Goal: Information Seeking & Learning: Compare options

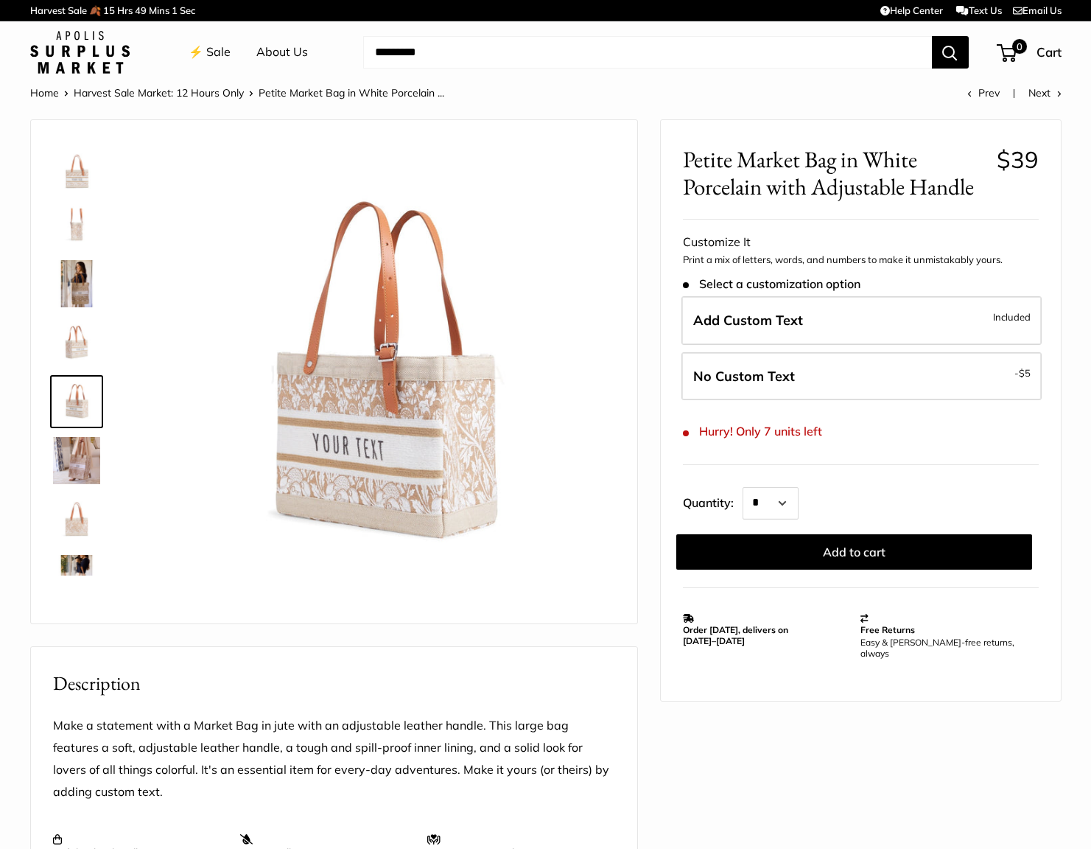
scroll to position [46, 0]
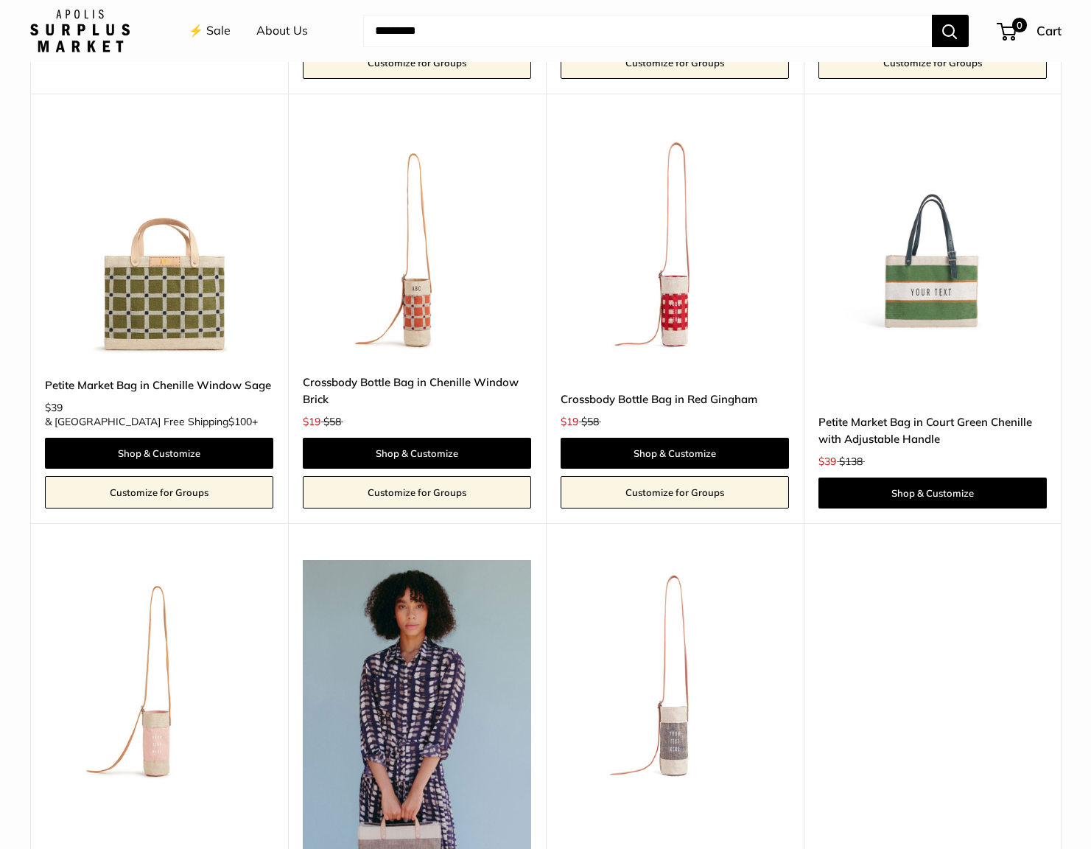
scroll to position [2884, 0]
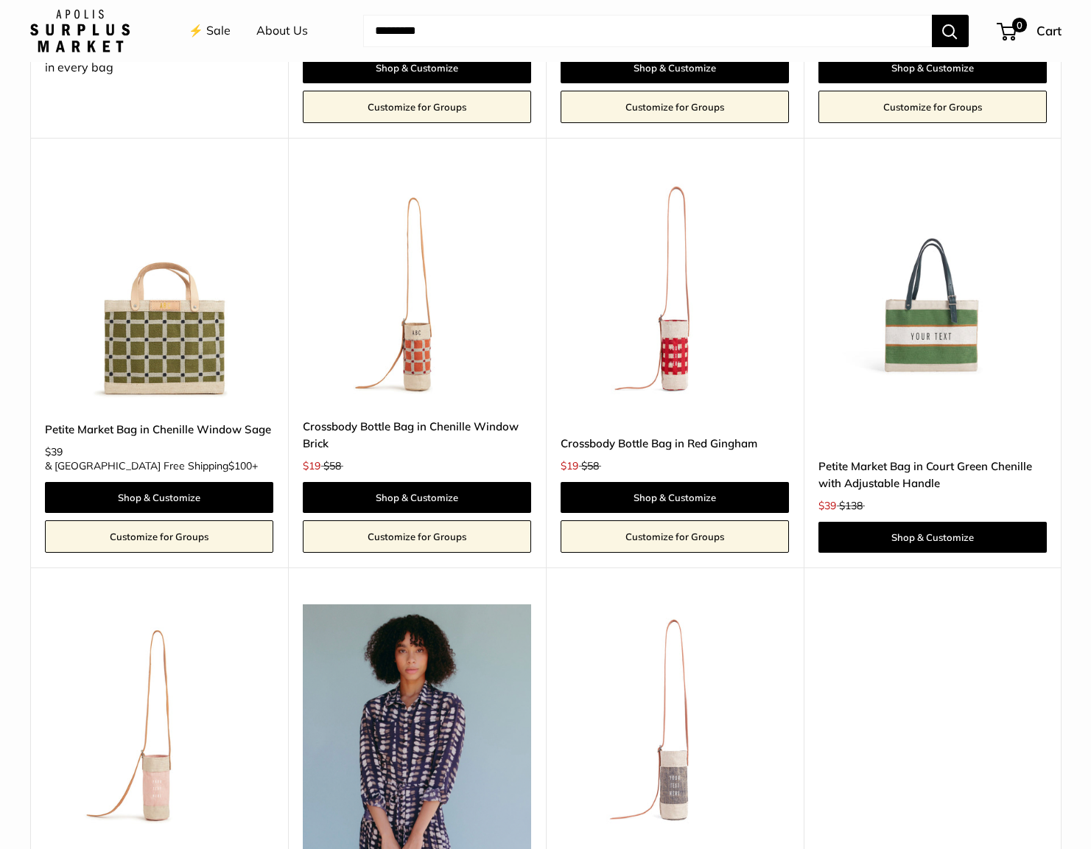
click at [0, 0] on img at bounding box center [0, 0] width 0 height 0
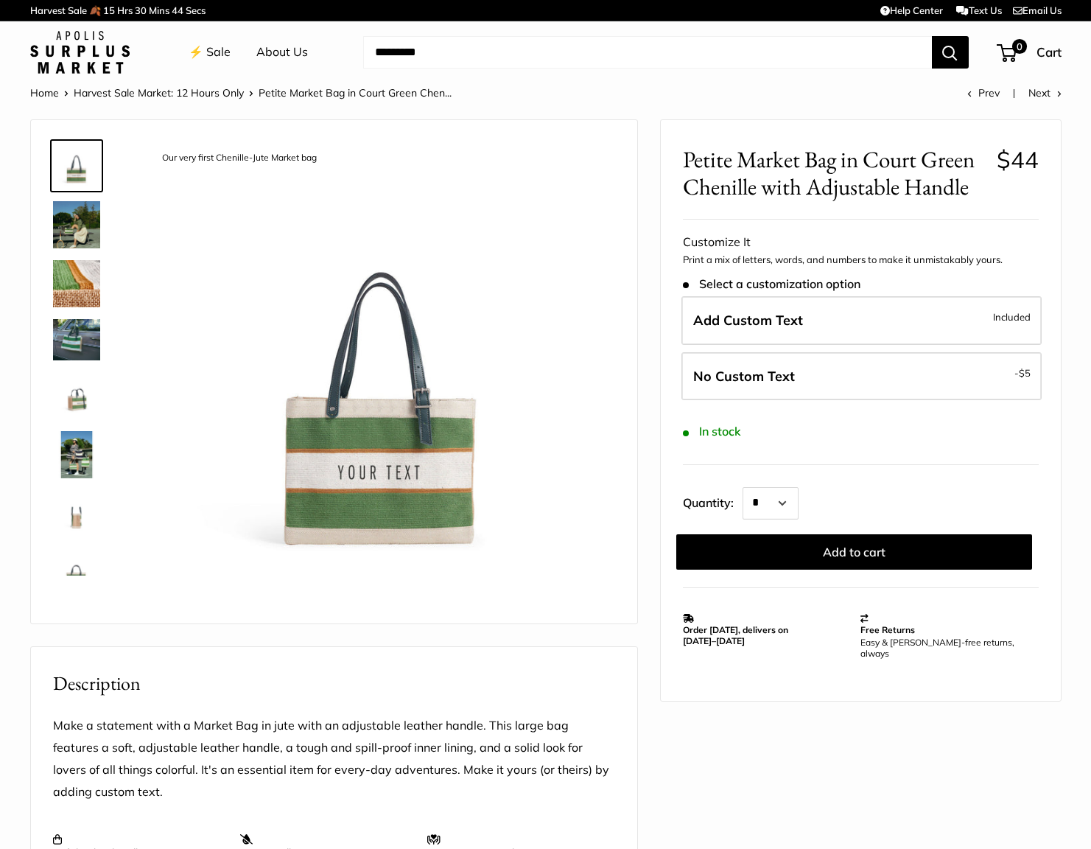
click at [77, 273] on img at bounding box center [76, 283] width 47 height 47
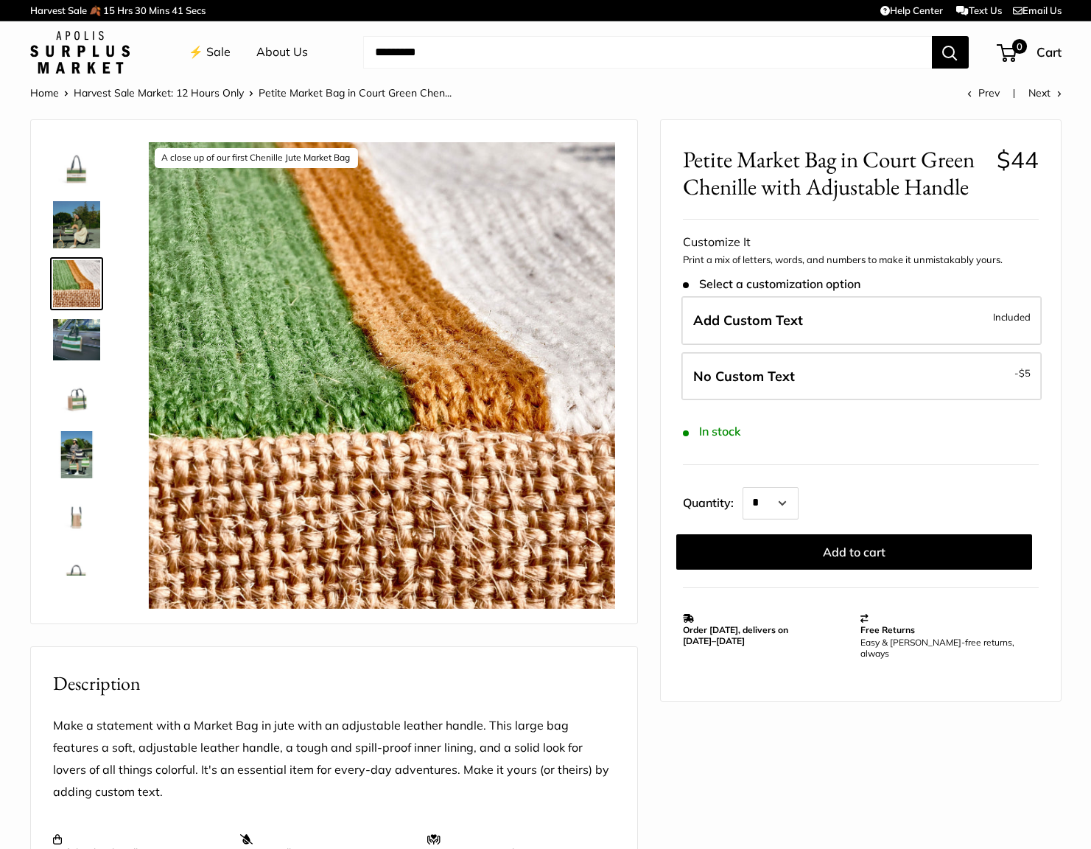
click at [88, 330] on img at bounding box center [76, 339] width 47 height 41
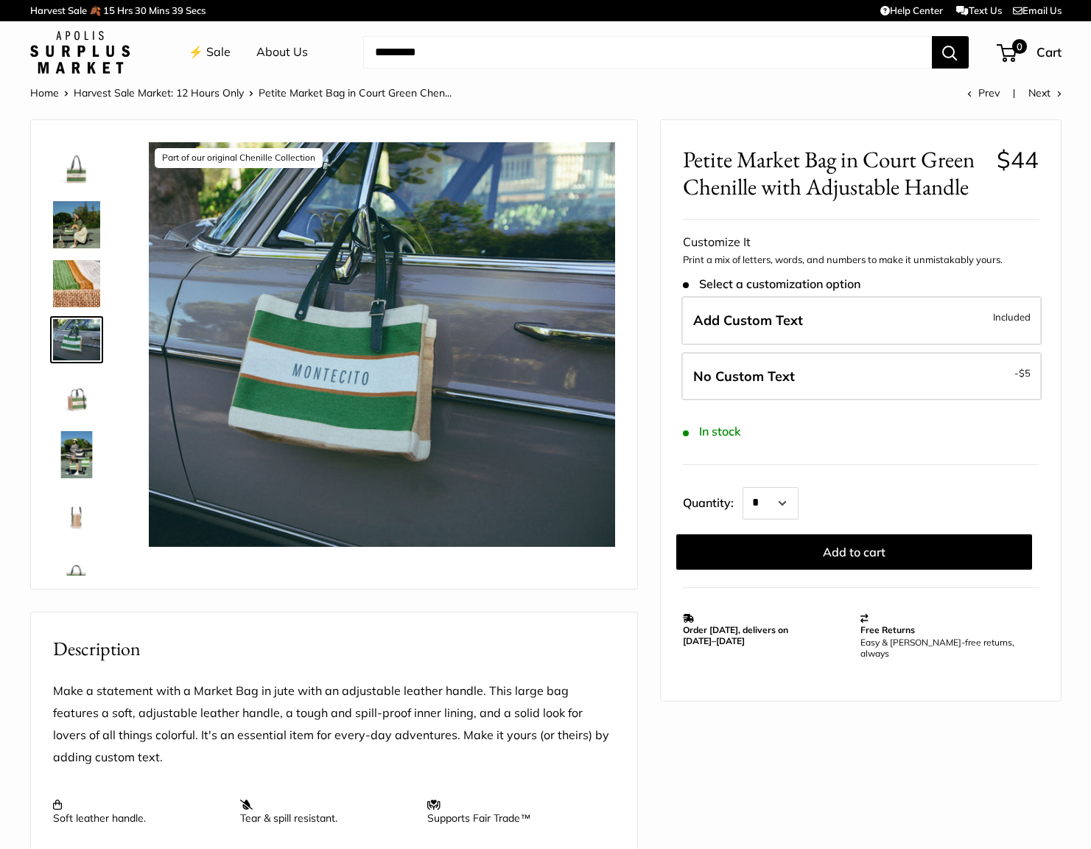
click at [93, 415] on img at bounding box center [76, 395] width 47 height 47
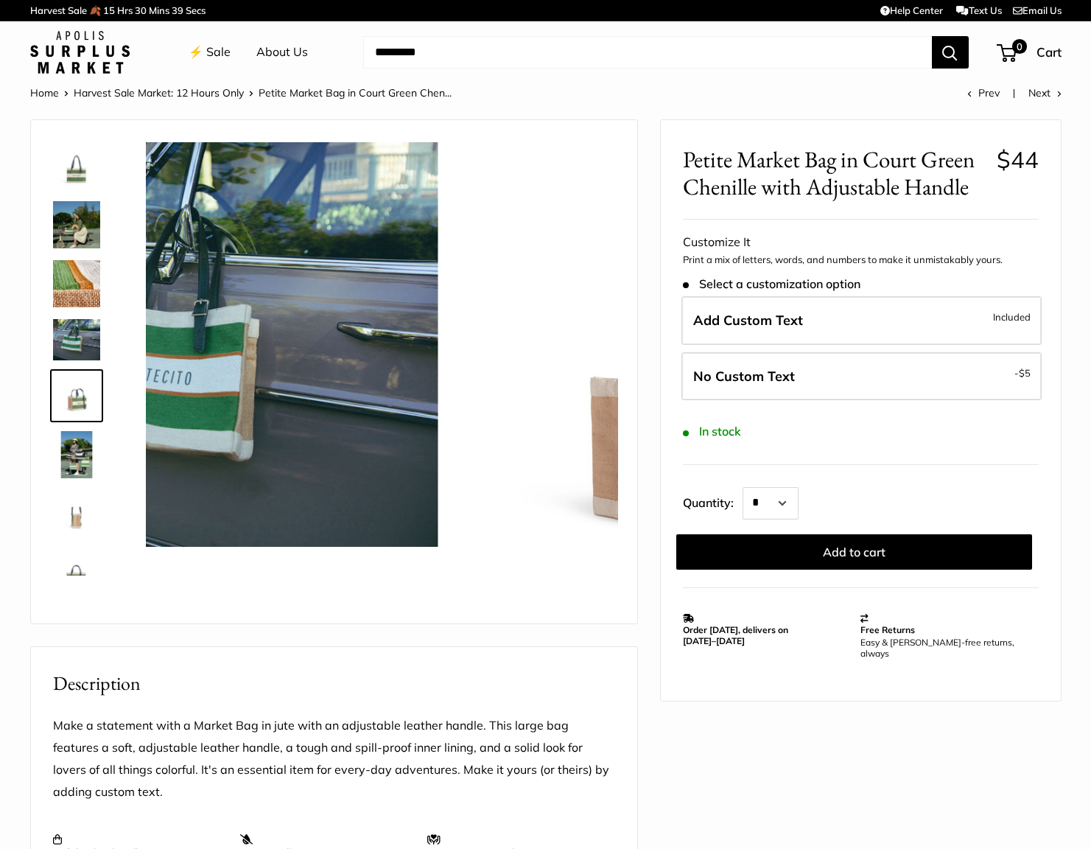
scroll to position [39, 0]
